Goal: Transaction & Acquisition: Subscribe to service/newsletter

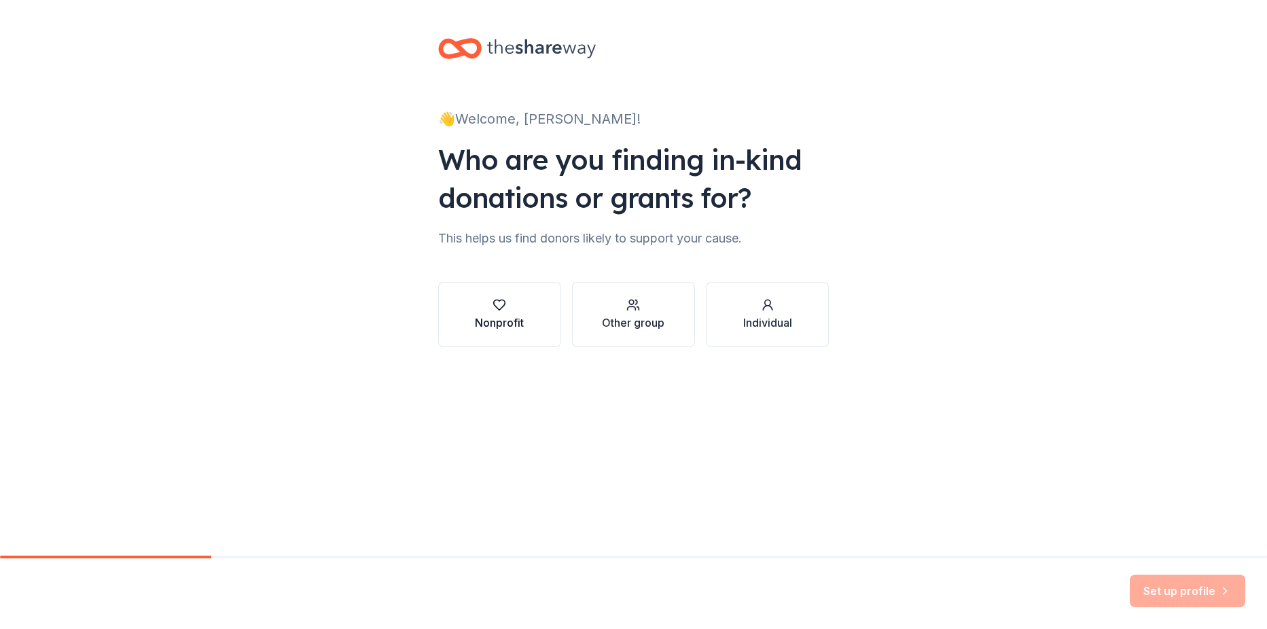
click at [509, 313] on div "Nonprofit" at bounding box center [499, 314] width 49 height 33
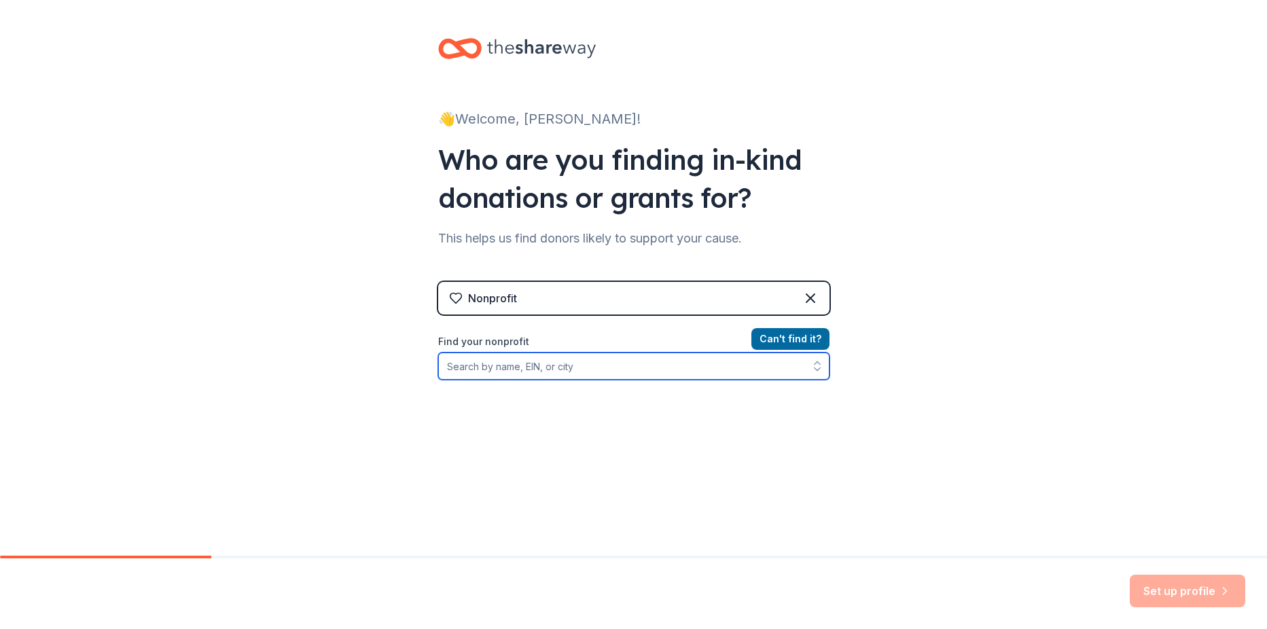
click at [575, 377] on input "Find your nonprofit" at bounding box center [633, 366] width 391 height 27
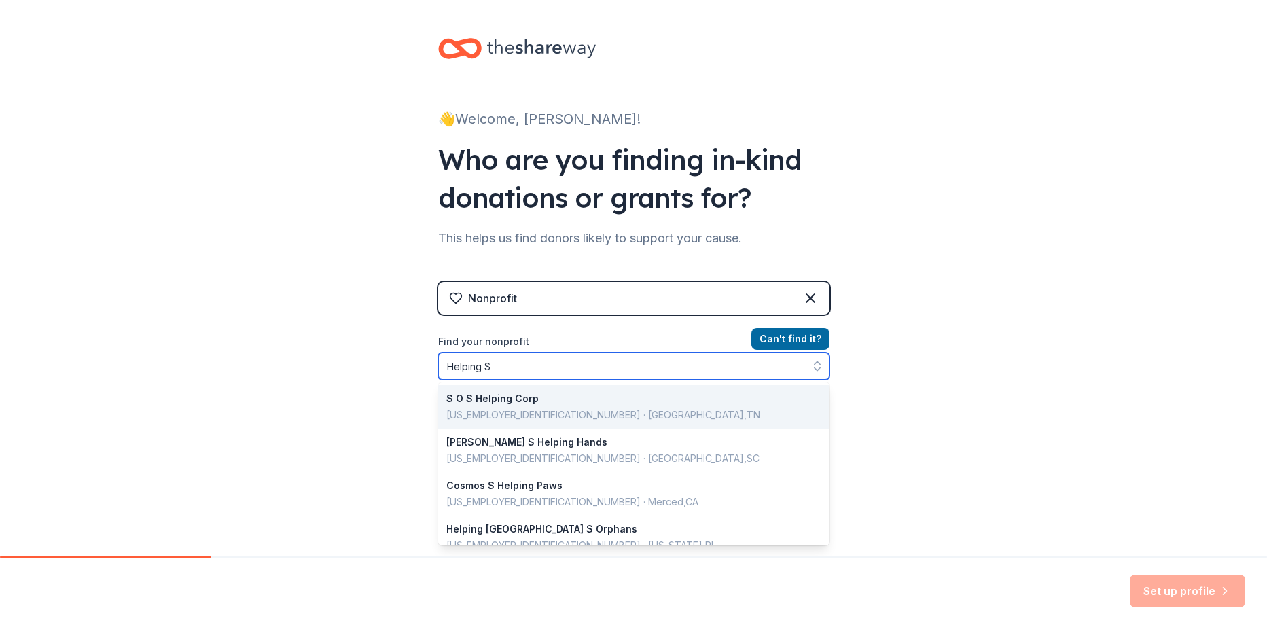
scroll to position [25, 0]
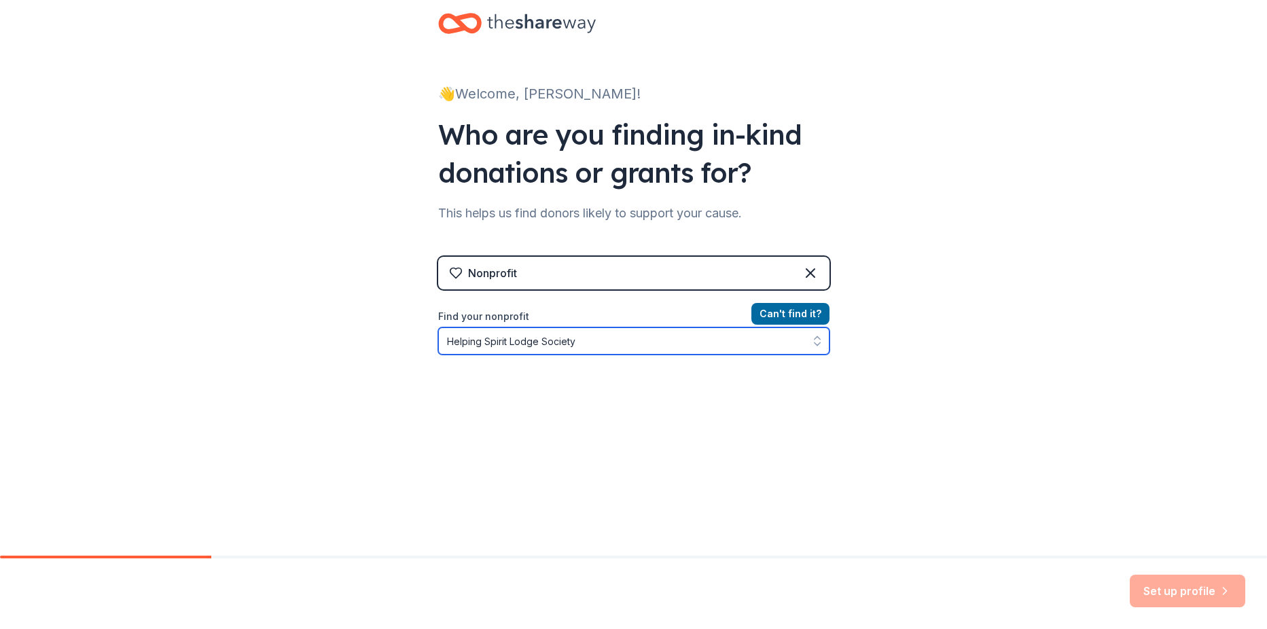
type input "Helping Spirit Lodge Society"
click at [583, 345] on input "Helping Spirit Lodge Society" at bounding box center [633, 340] width 391 height 27
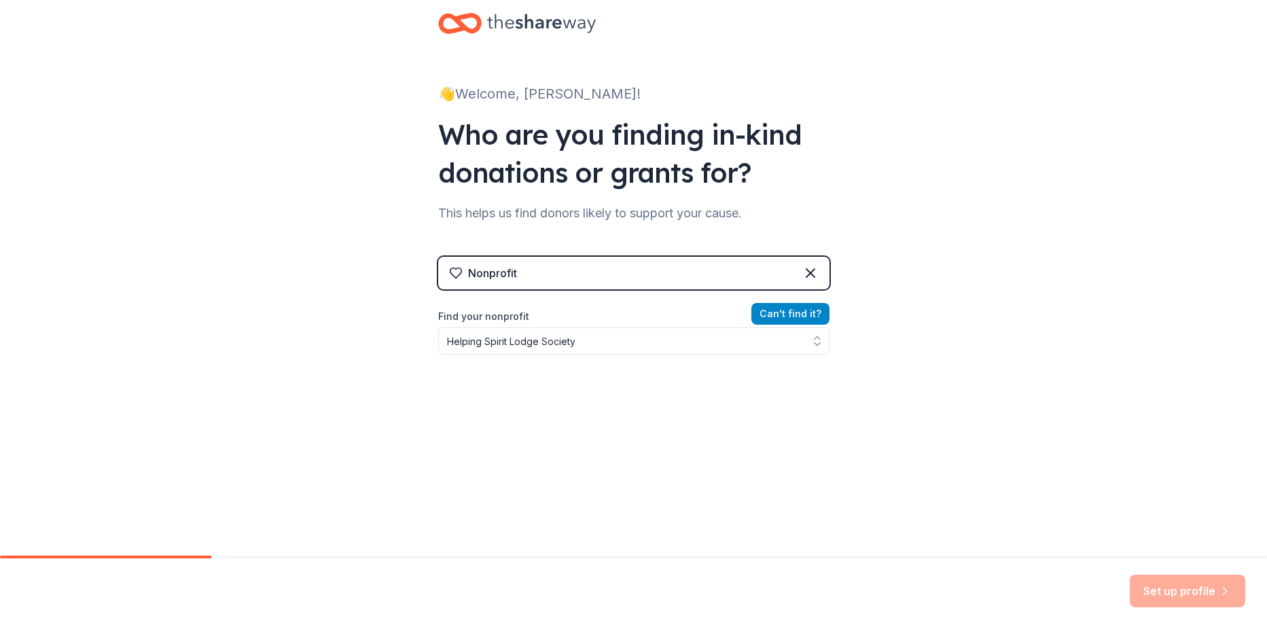
scroll to position [3, 0]
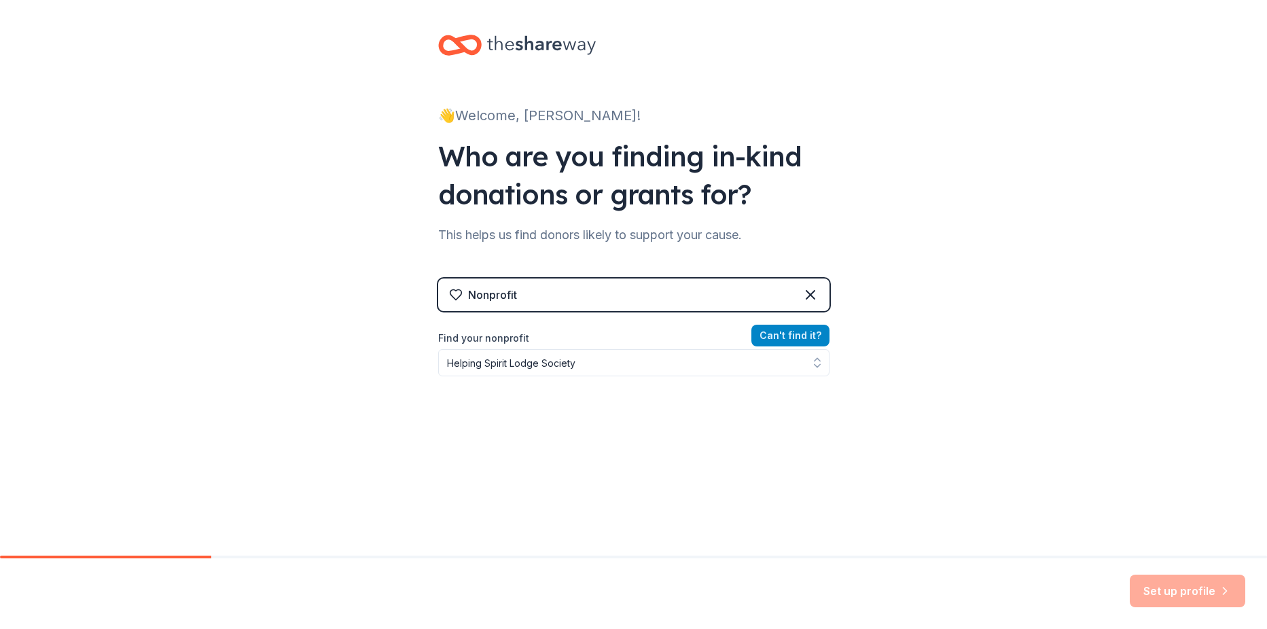
click at [782, 309] on div "Nonprofit Can ' t find it? Find your nonprofit Helping Spirit Lodge Society" at bounding box center [633, 396] width 391 height 234
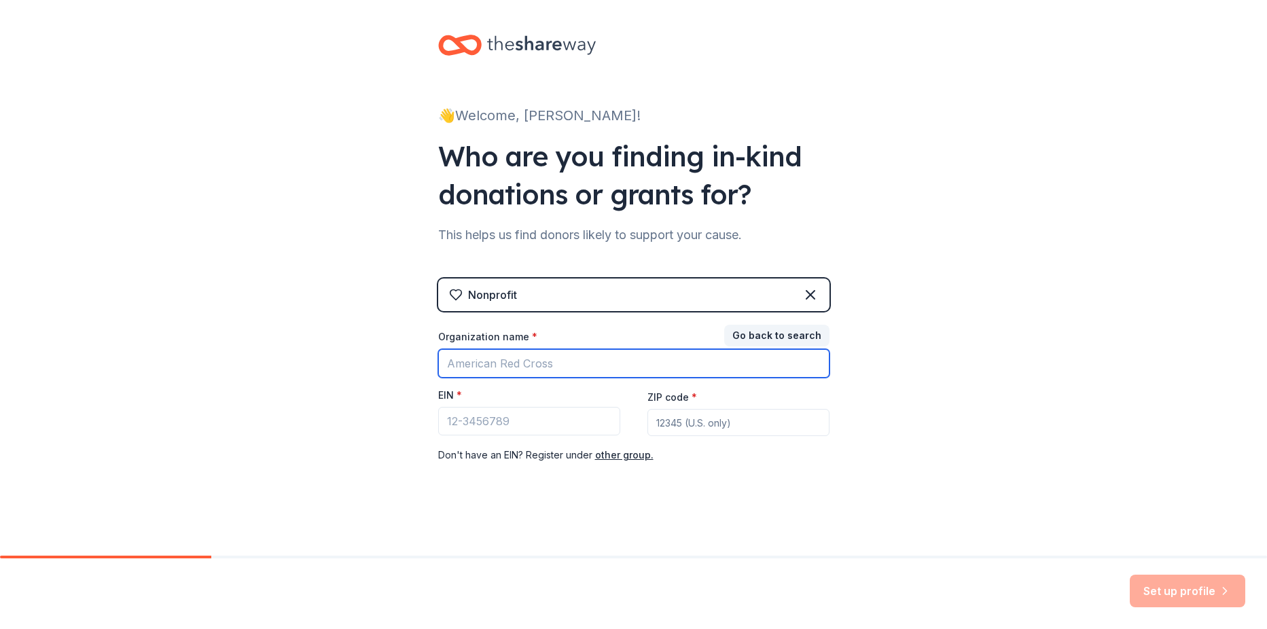
click at [584, 363] on input "Organization name *" at bounding box center [633, 363] width 391 height 29
